Goal: Navigation & Orientation: Find specific page/section

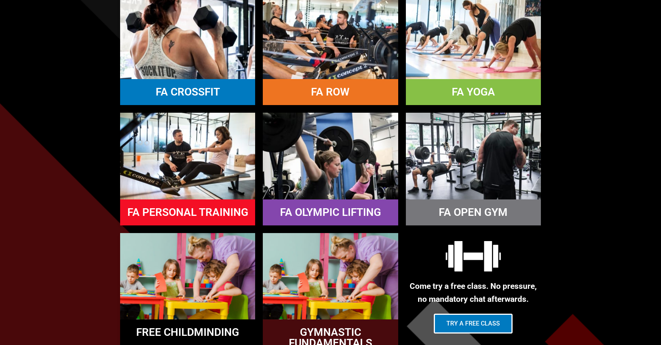
scroll to position [742, 0]
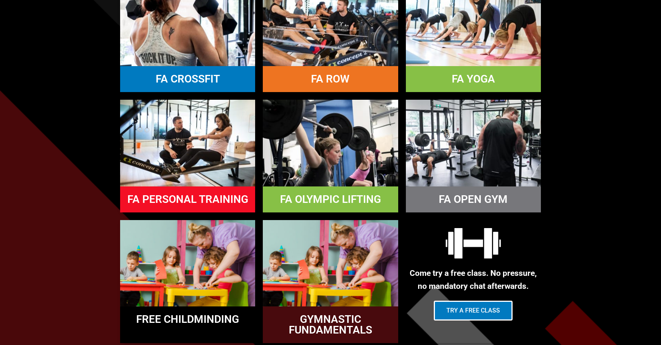
click at [328, 167] on img at bounding box center [330, 143] width 135 height 86
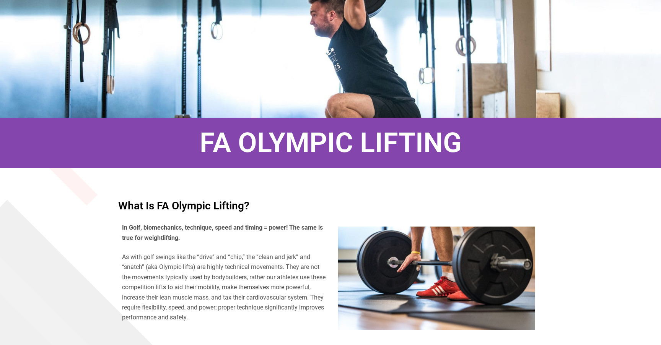
scroll to position [285, 0]
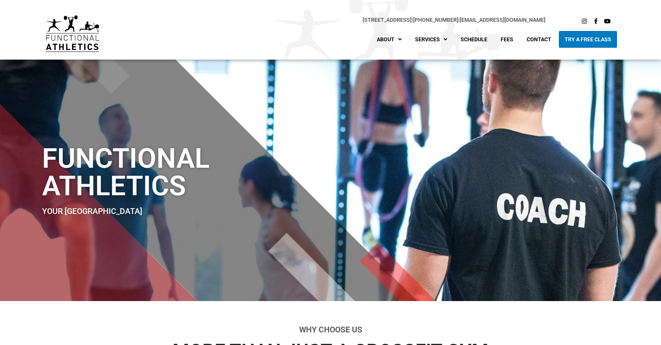
scroll to position [742, 0]
